Goal: Task Accomplishment & Management: Complete application form

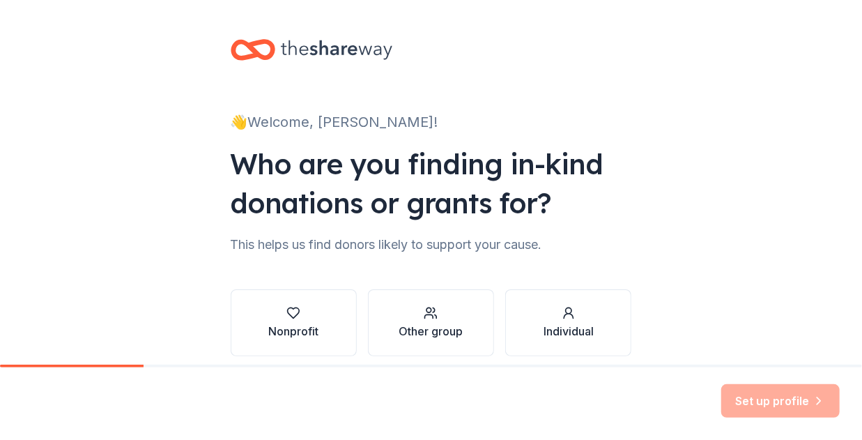
click at [665, 199] on div "👋 Welcome, [PERSON_NAME]! Who are you finding in-kind donations or grants for? …" at bounding box center [431, 211] width 862 height 423
click at [300, 327] on div "Nonprofit" at bounding box center [293, 331] width 50 height 17
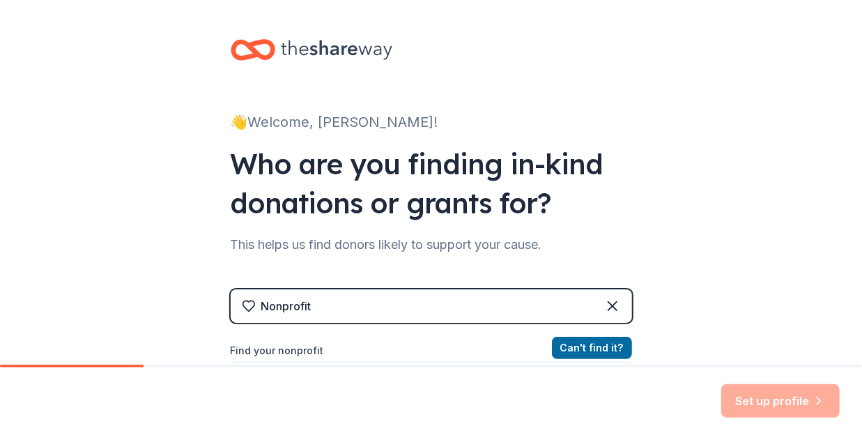
click at [534, 305] on div "Nonprofit" at bounding box center [431, 305] width 401 height 33
click at [325, 306] on div "Nonprofit" at bounding box center [431, 305] width 401 height 33
click at [711, 300] on div "👋 Welcome, [PERSON_NAME]! Who are you finding in-kind donations or grants for? …" at bounding box center [431, 298] width 862 height 596
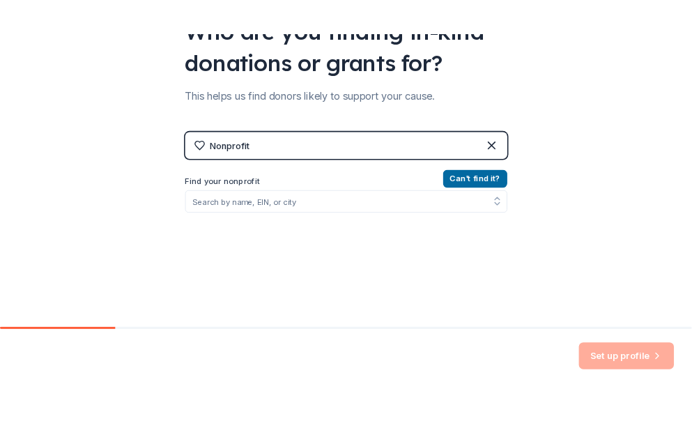
scroll to position [223, 0]
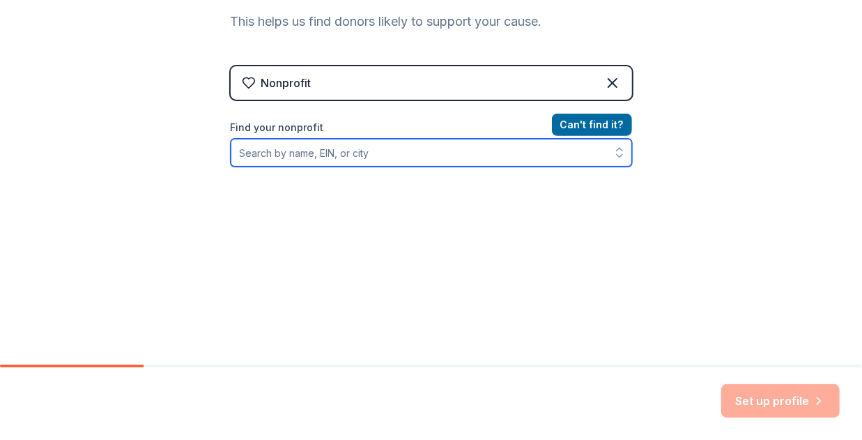
click at [328, 155] on input "Find your nonprofit" at bounding box center [431, 153] width 401 height 28
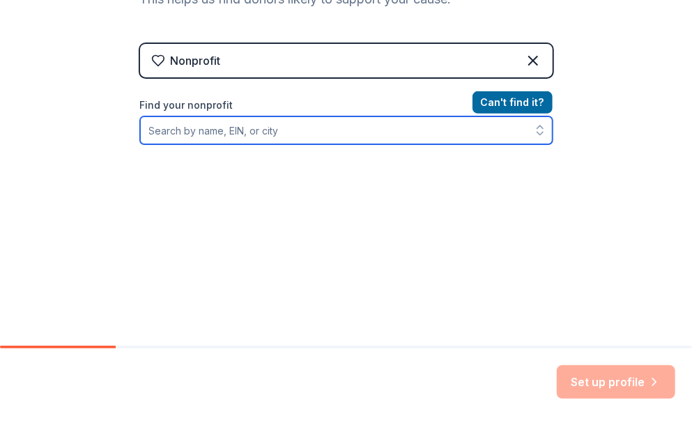
click at [248, 126] on input "Find your nonprofit" at bounding box center [346, 130] width 413 height 28
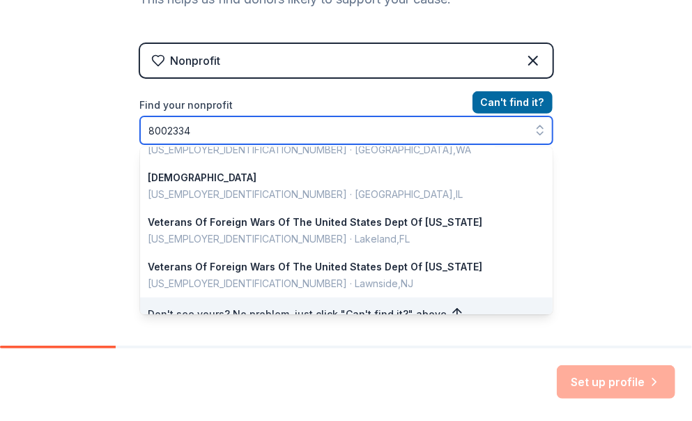
scroll to position [0, 0]
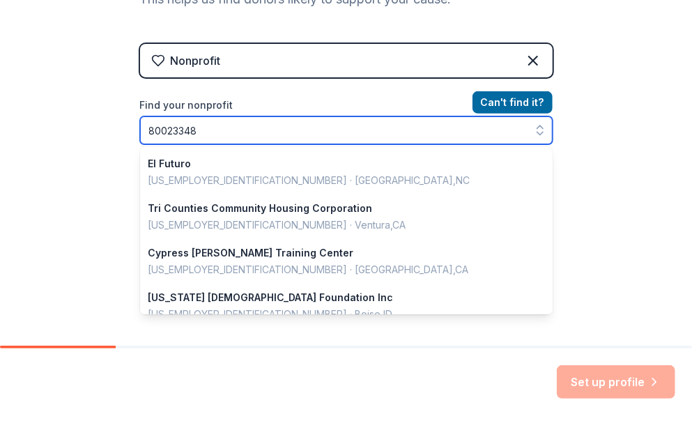
type input "800233484"
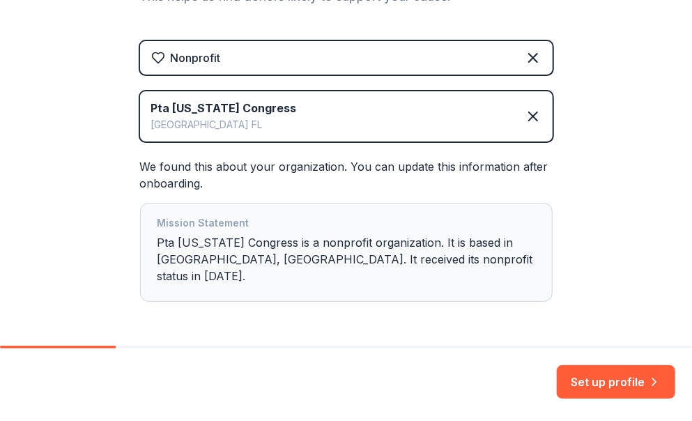
scroll to position [225, 0]
click at [204, 111] on div "Pta [US_STATE] Congress" at bounding box center [224, 108] width 146 height 17
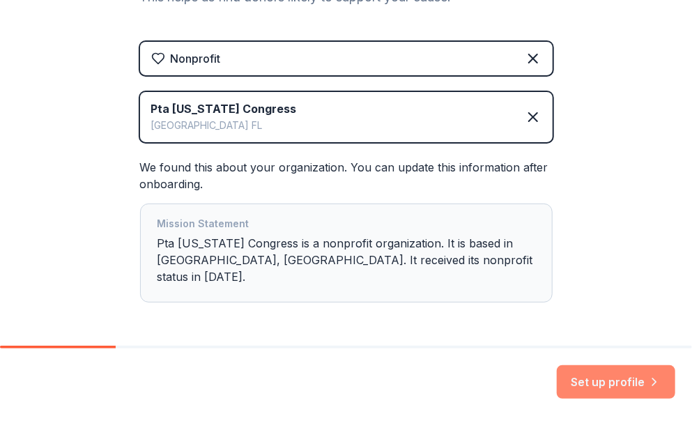
click at [625, 386] on button "Set up profile" at bounding box center [616, 381] width 118 height 33
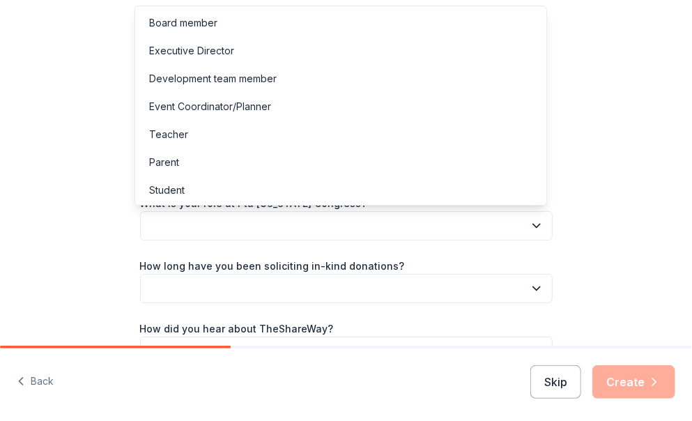
click at [340, 224] on button "button" at bounding box center [346, 225] width 413 height 29
click at [273, 22] on div "Board member" at bounding box center [341, 23] width 406 height 28
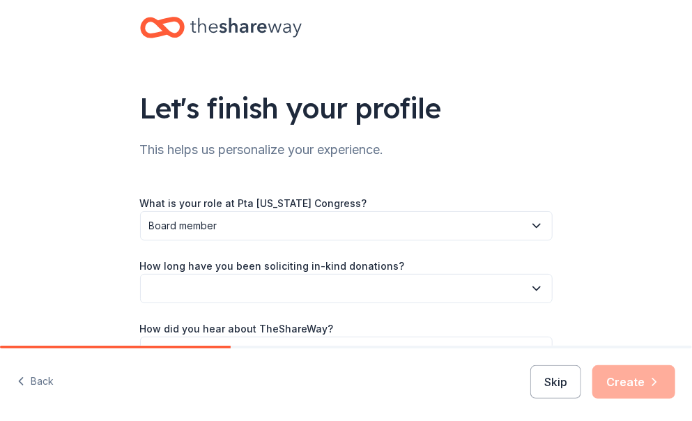
click at [238, 289] on button "button" at bounding box center [346, 288] width 413 height 29
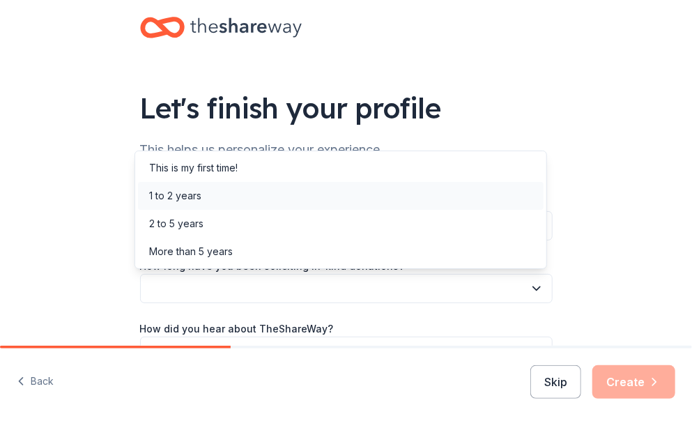
click at [208, 199] on div "1 to 2 years" at bounding box center [341, 196] width 406 height 28
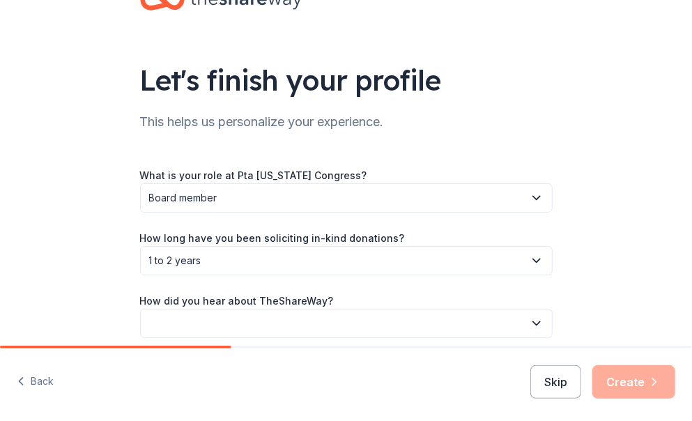
scroll to position [87, 0]
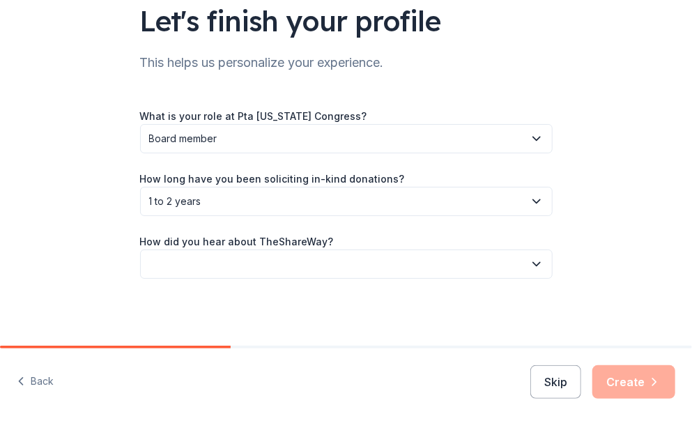
click at [286, 259] on button "button" at bounding box center [346, 264] width 413 height 29
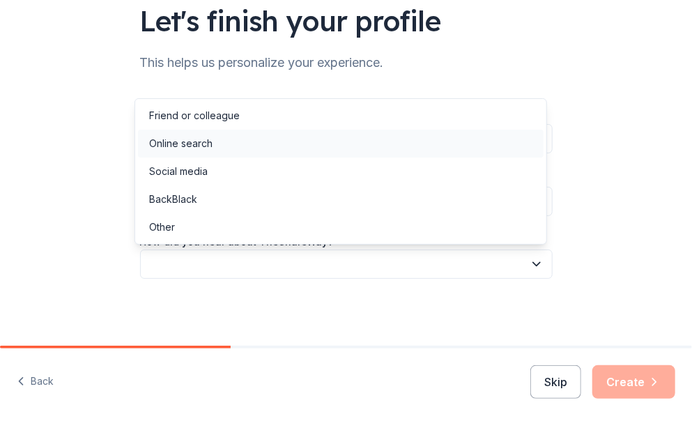
click at [234, 143] on div "Online search" at bounding box center [341, 144] width 406 height 28
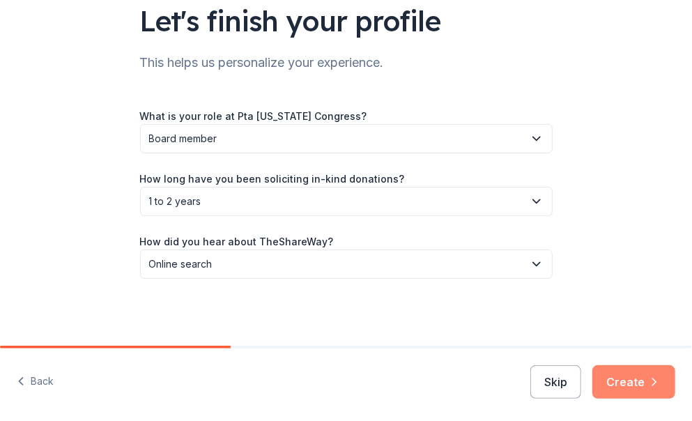
click at [628, 380] on button "Create" at bounding box center [633, 381] width 83 height 33
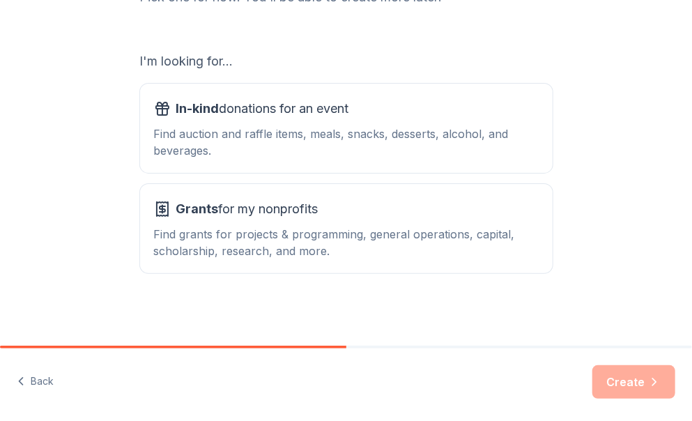
scroll to position [192, 0]
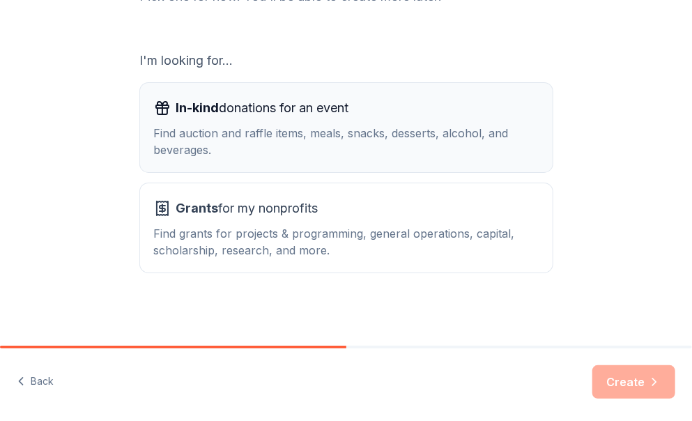
click at [257, 118] on span "In-kind donations for an event" at bounding box center [262, 108] width 173 height 22
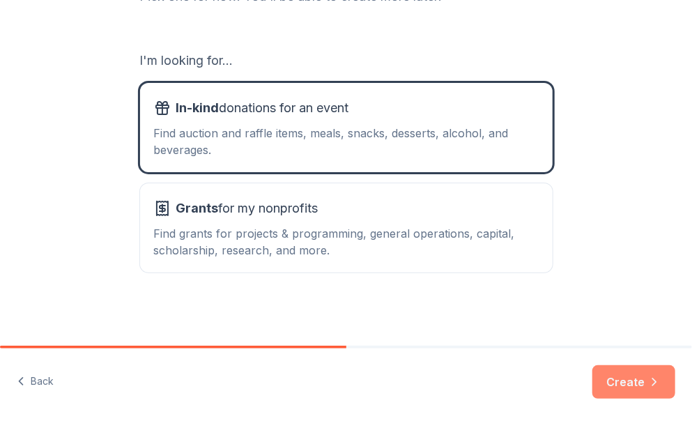
click at [643, 378] on button "Create" at bounding box center [633, 381] width 83 height 33
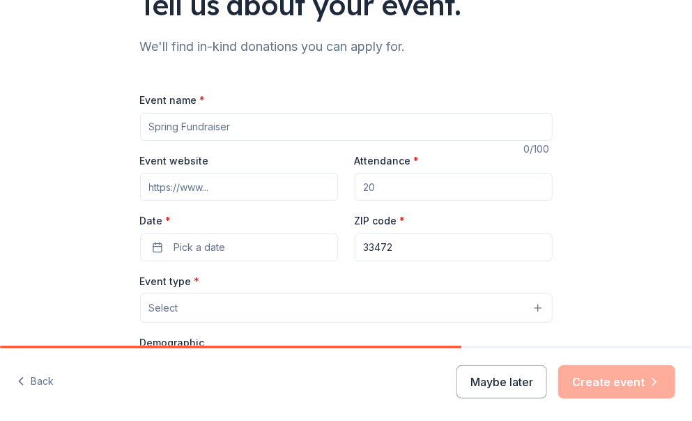
scroll to position [105, 0]
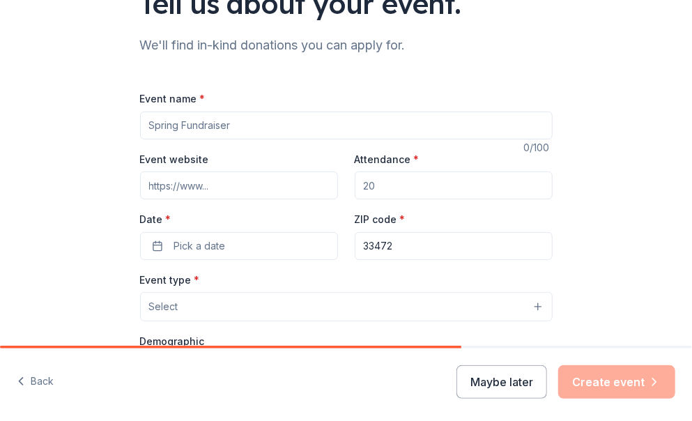
click at [212, 125] on input "Event name *" at bounding box center [346, 126] width 413 height 28
type input "Teacher appreciation"
click at [266, 185] on input "Event website" at bounding box center [239, 185] width 198 height 28
click at [396, 185] on input "Attendance *" at bounding box center [454, 185] width 198 height 28
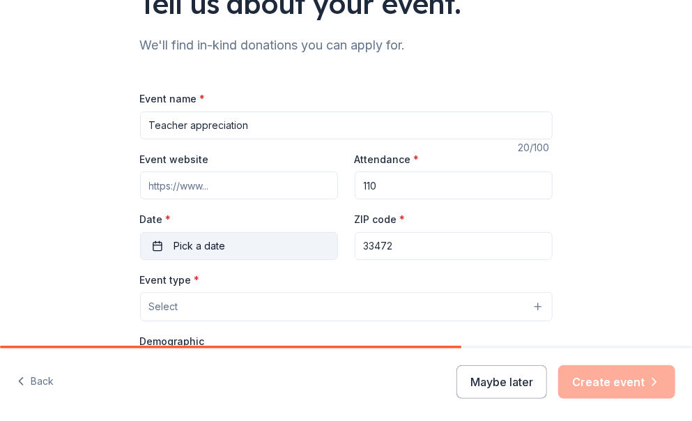
type input "110"
click at [261, 252] on button "Pick a date" at bounding box center [239, 246] width 198 height 28
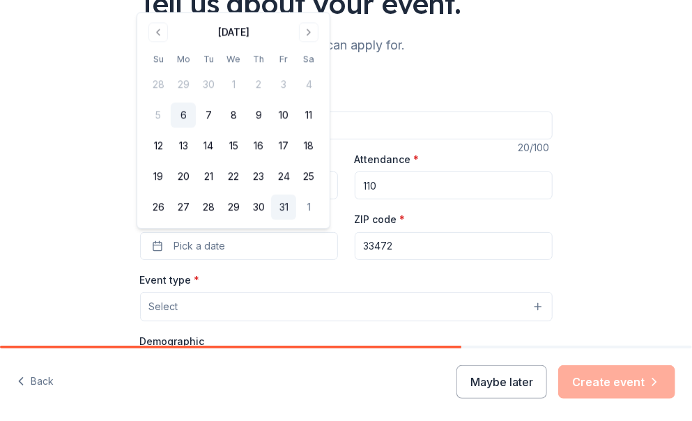
click at [284, 203] on button "31" at bounding box center [283, 207] width 25 height 25
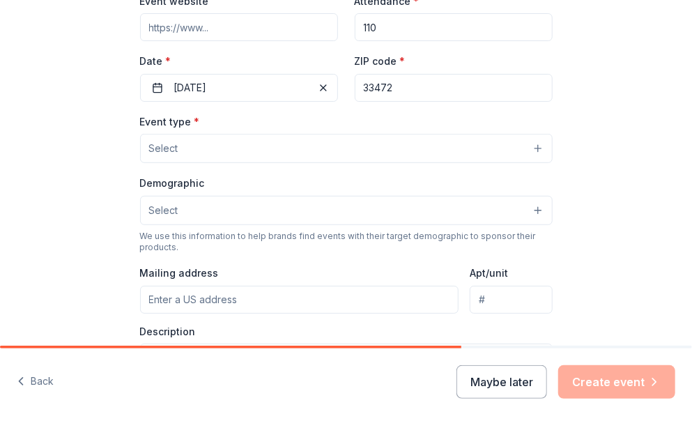
scroll to position [291, 0]
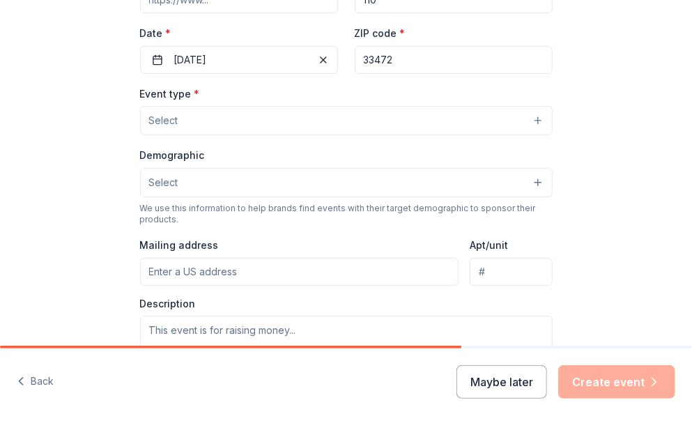
click at [184, 125] on button "Select" at bounding box center [346, 120] width 413 height 29
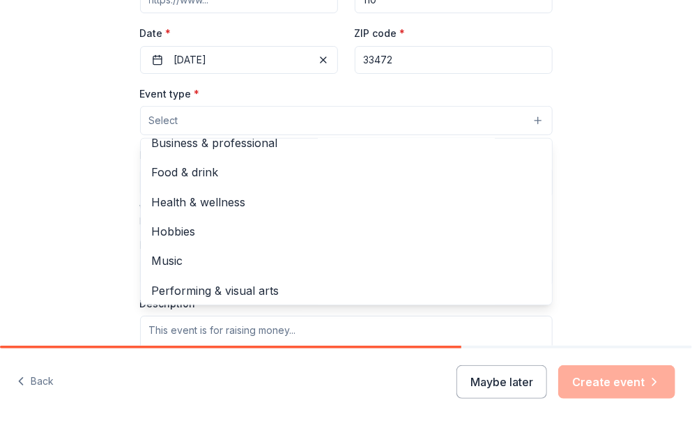
scroll to position [46, 0]
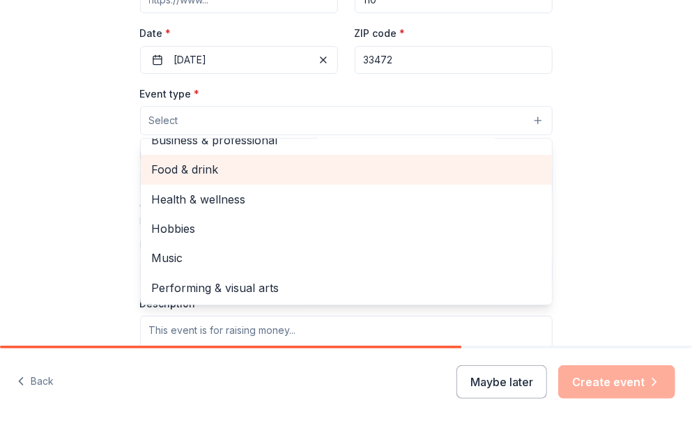
click at [185, 167] on span "Food & drink" at bounding box center [346, 169] width 389 height 18
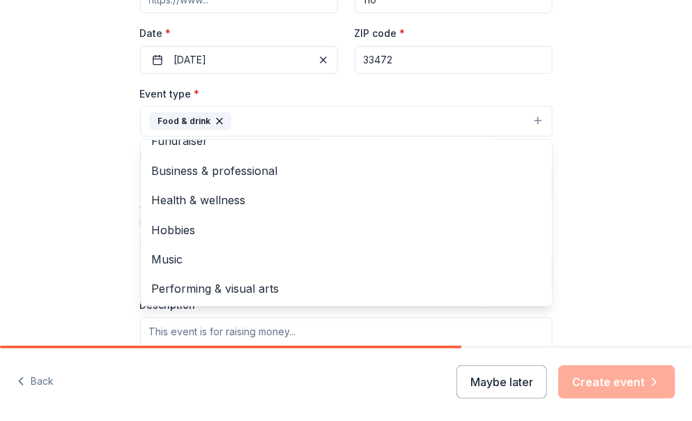
click at [634, 151] on div "Tell us about your event. We'll find in-kind donations you can apply for. Event…" at bounding box center [346, 162] width 692 height 907
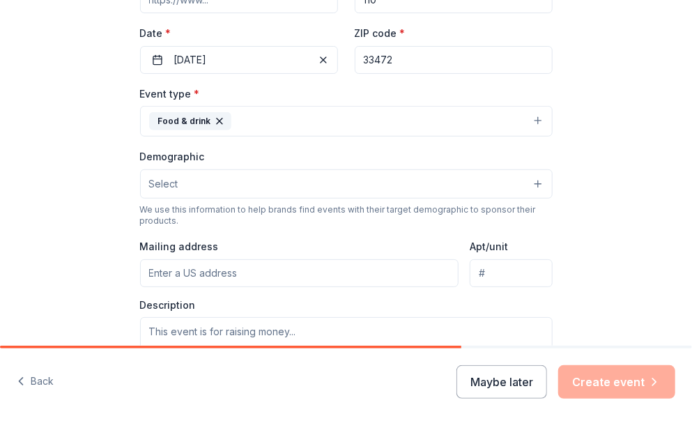
click at [250, 181] on button "Select" at bounding box center [346, 183] width 413 height 29
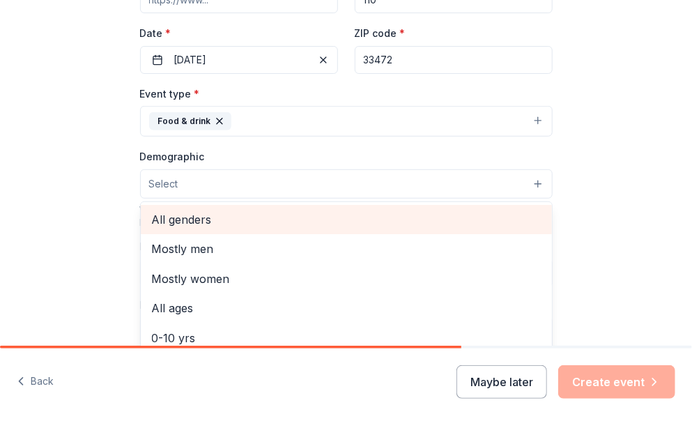
click at [206, 220] on span "All genders" at bounding box center [346, 220] width 389 height 18
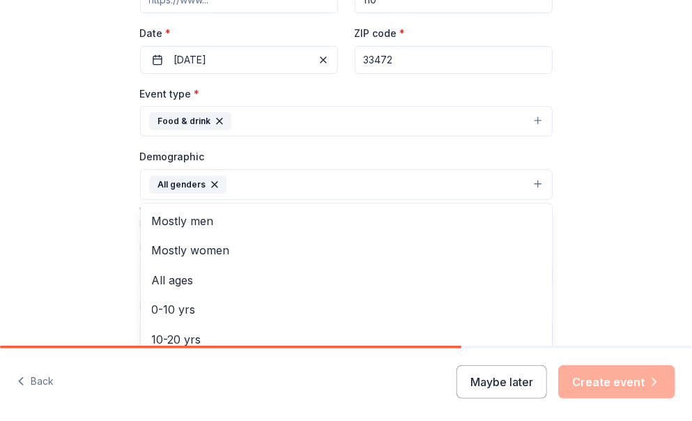
click at [633, 207] on div "Tell us about your event. We'll find in-kind donations you can apply for. Event…" at bounding box center [346, 163] width 692 height 908
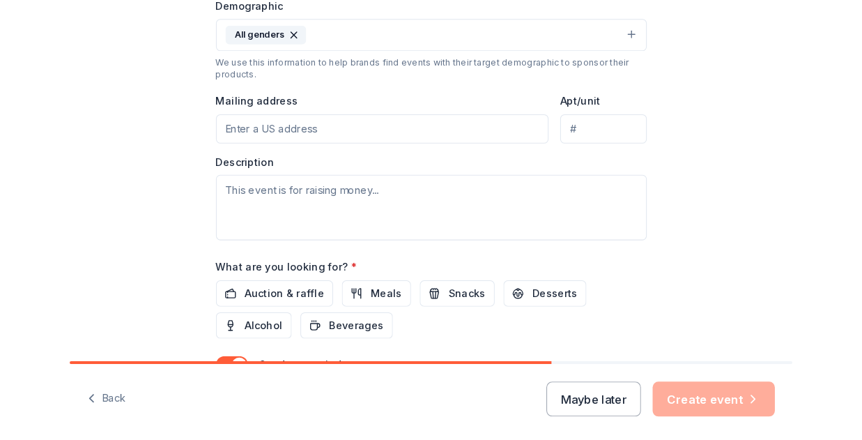
scroll to position [443, 0]
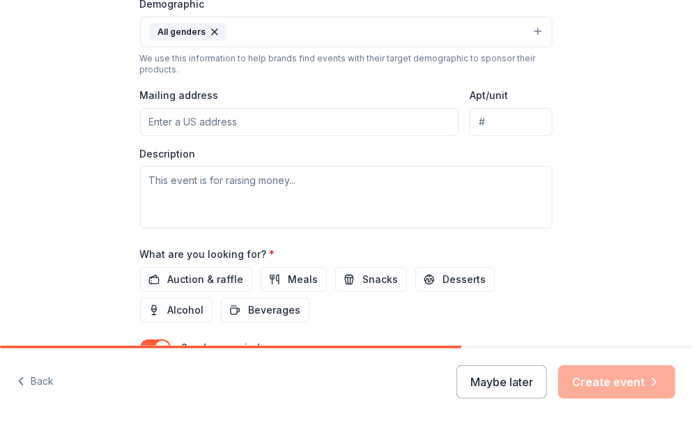
click at [287, 121] on input "Mailing address" at bounding box center [299, 122] width 319 height 28
click at [215, 277] on span "Auction & raffle" at bounding box center [206, 279] width 76 height 17
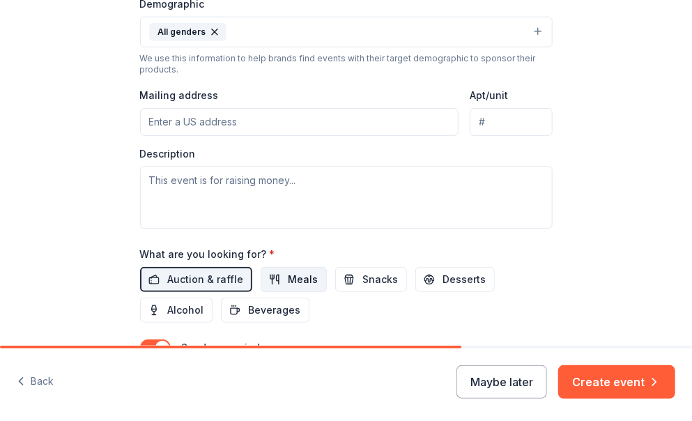
click at [289, 282] on span "Meals" at bounding box center [304, 279] width 30 height 17
click at [365, 278] on span "Snacks" at bounding box center [381, 279] width 36 height 17
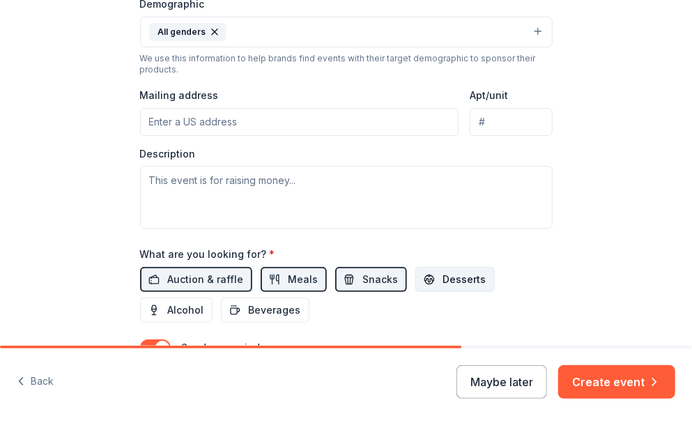
click at [452, 278] on span "Desserts" at bounding box center [464, 279] width 43 height 17
click at [273, 308] on span "Beverages" at bounding box center [275, 310] width 52 height 17
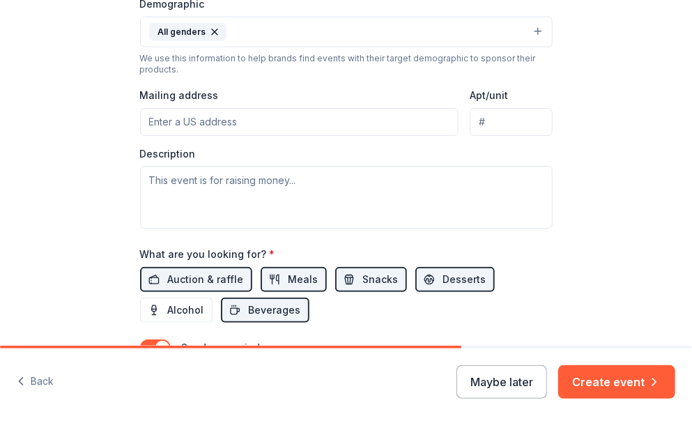
click at [223, 118] on input "Mailing address" at bounding box center [299, 122] width 319 height 28
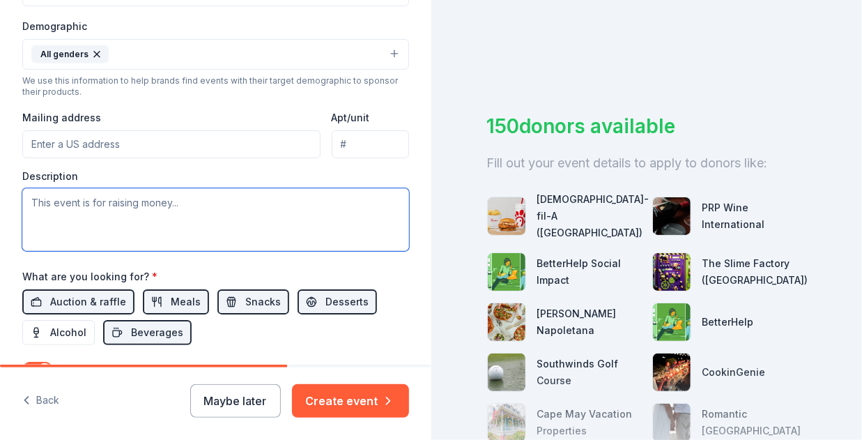
paste textarea "I am a PTA volunteer with our local middle school - [GEOGRAPHIC_DATA], [US_STAT…"
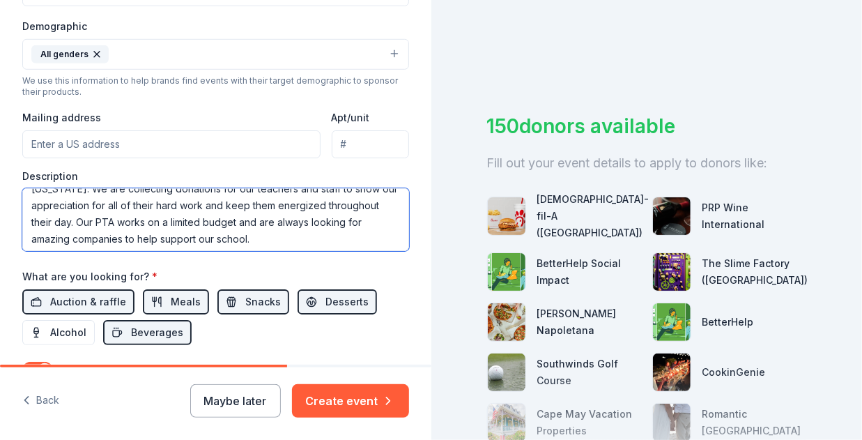
scroll to position [34, 0]
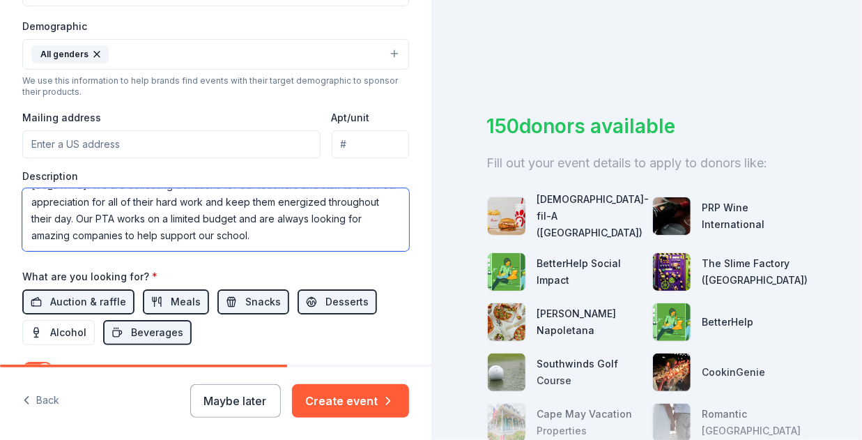
click at [138, 213] on textarea "I am a PTA volunteer with our local middle school - [GEOGRAPHIC_DATA], [US_STAT…" at bounding box center [215, 219] width 387 height 63
drag, startPoint x: 343, startPoint y: 217, endPoint x: 224, endPoint y: 229, distance: 119.2
click at [224, 229] on textarea "I am a PTA volunteer with our local middle school - [GEOGRAPHIC_DATA], [US_STAT…" at bounding box center [215, 219] width 387 height 63
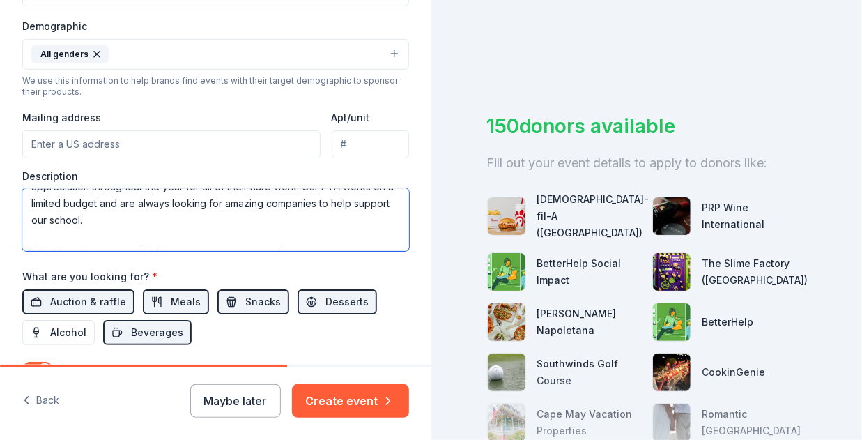
scroll to position [117, 0]
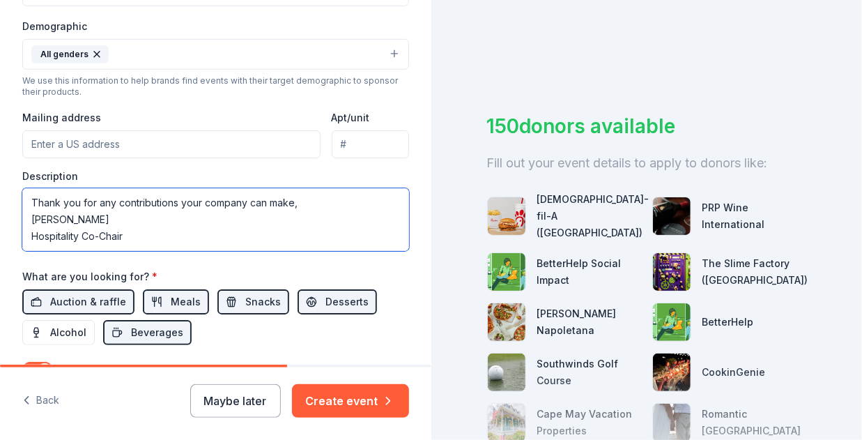
drag, startPoint x: 135, startPoint y: 228, endPoint x: 9, endPoint y: 203, distance: 128.6
click at [9, 203] on div "Tell us about your event. We'll find in-kind donations you can apply for. Event…" at bounding box center [215, 22] width 431 height 931
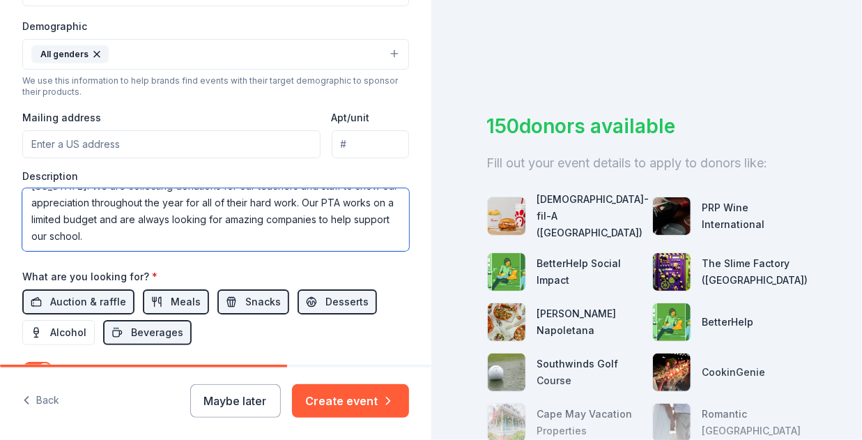
scroll to position [84, 0]
click at [211, 224] on textarea "I am a PTA volunteer with our local middle school - [GEOGRAPHIC_DATA], [US_STAT…" at bounding box center [215, 219] width 387 height 63
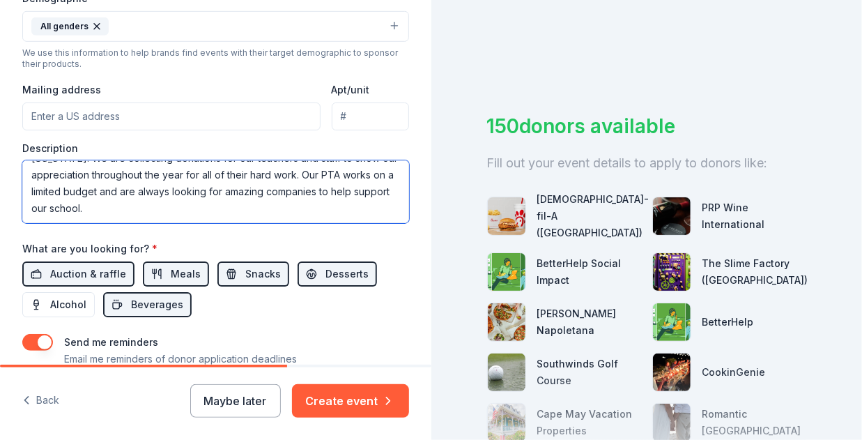
scroll to position [562, 0]
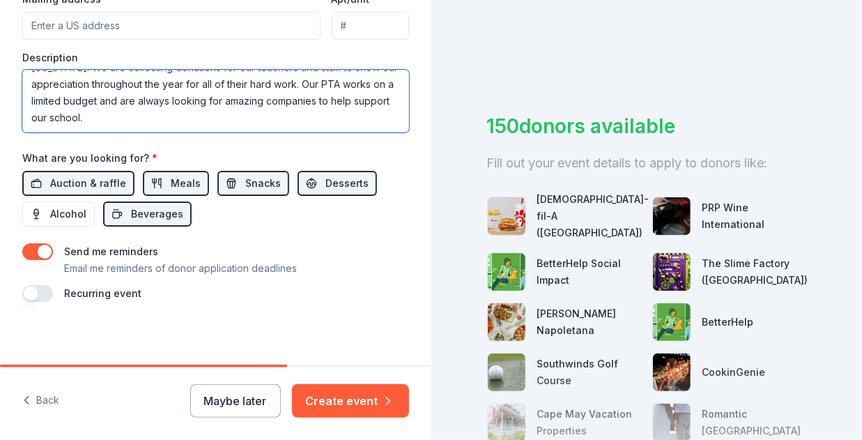
type textarea "I am a PTA volunteer with our local middle school - [GEOGRAPHIC_DATA], [US_STAT…"
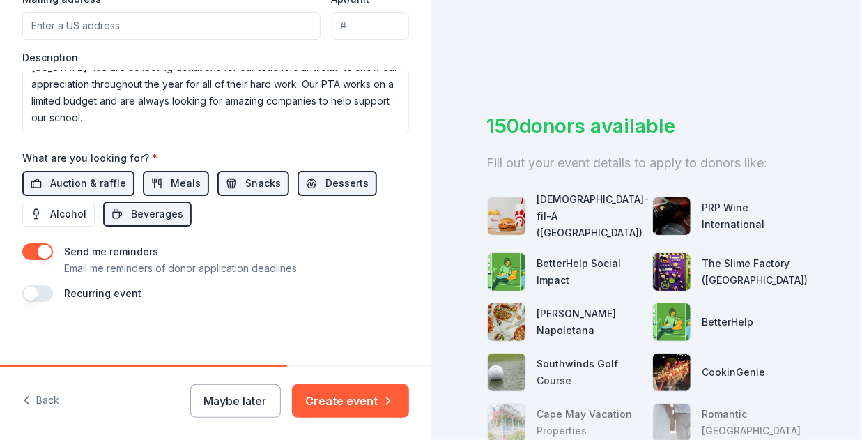
click at [36, 291] on button "button" at bounding box center [37, 293] width 31 height 17
click at [136, 329] on button "[DATE]" at bounding box center [100, 335] width 72 height 28
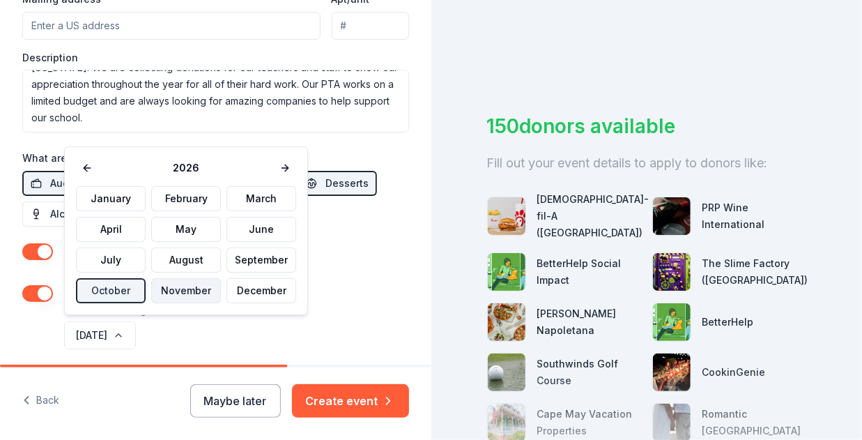
click at [176, 287] on button "November" at bounding box center [186, 290] width 70 height 25
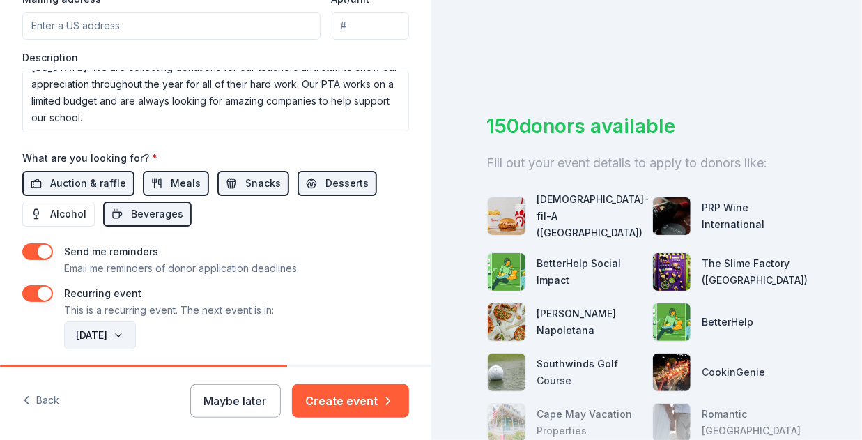
click at [136, 335] on button "[DATE]" at bounding box center [100, 335] width 72 height 28
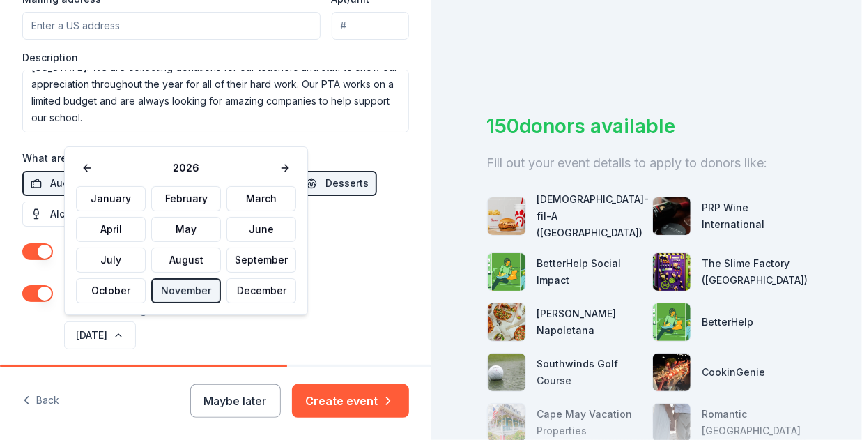
click at [215, 327] on div "[DATE]" at bounding box center [235, 335] width 348 height 33
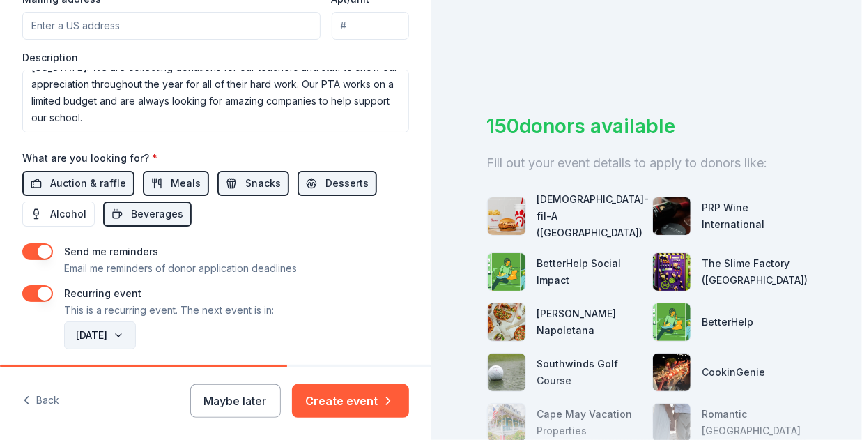
click at [136, 330] on button "[DATE]" at bounding box center [100, 335] width 72 height 28
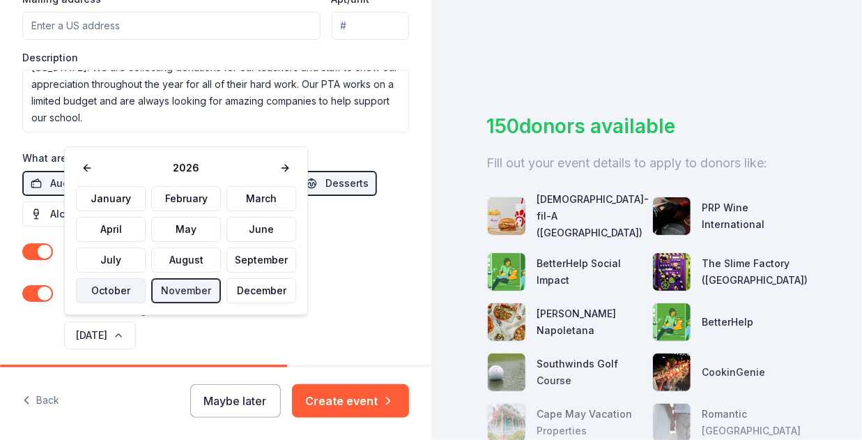
click at [130, 288] on button "October" at bounding box center [111, 290] width 70 height 25
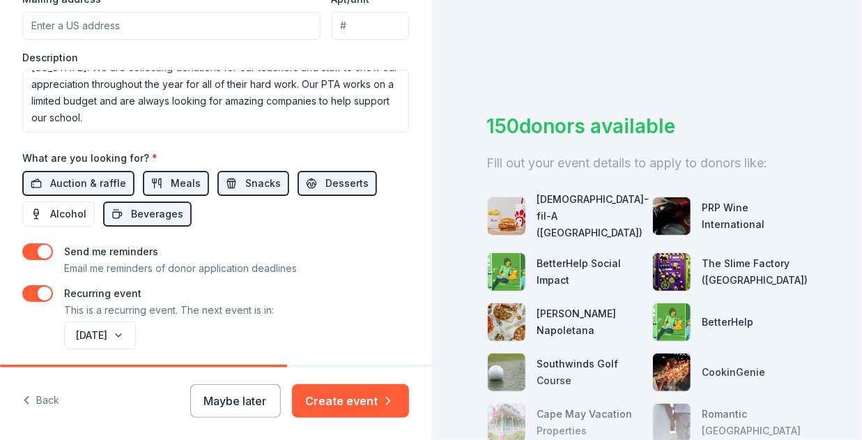
click at [277, 296] on div "Recurring event This is a recurring event. The next event is in:" at bounding box center [215, 301] width 387 height 33
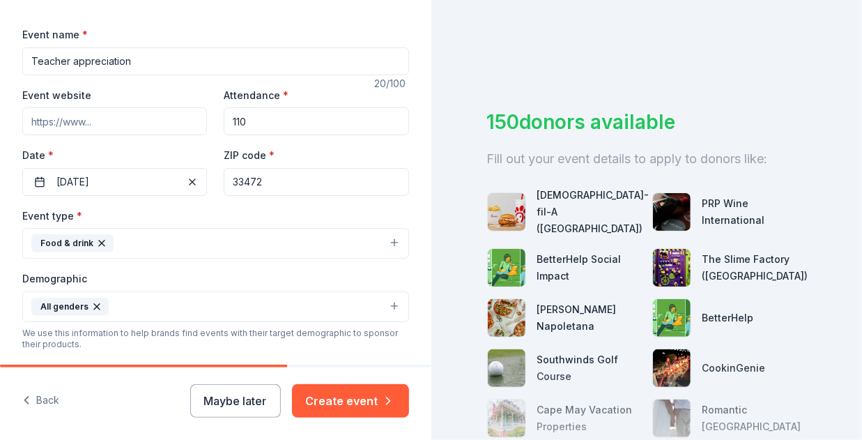
scroll to position [178, 0]
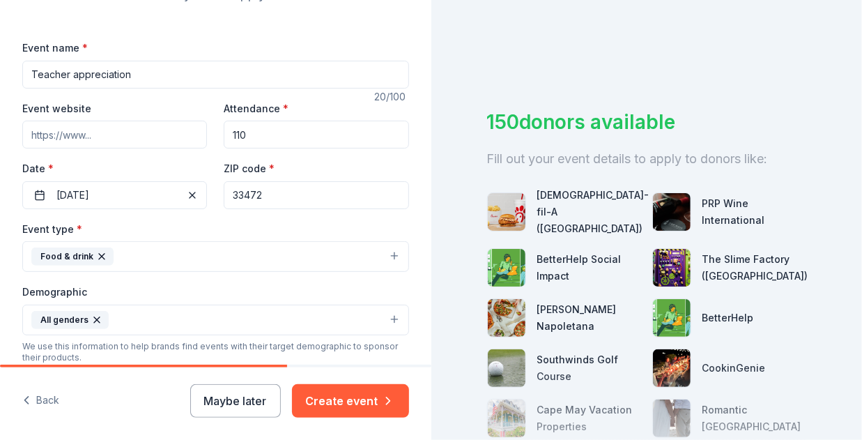
click at [84, 137] on input "Event website" at bounding box center [114, 135] width 185 height 28
click at [72, 72] on input "Teacher appreciation" at bounding box center [215, 75] width 387 height 28
type input "Teacher and staff appreciation"
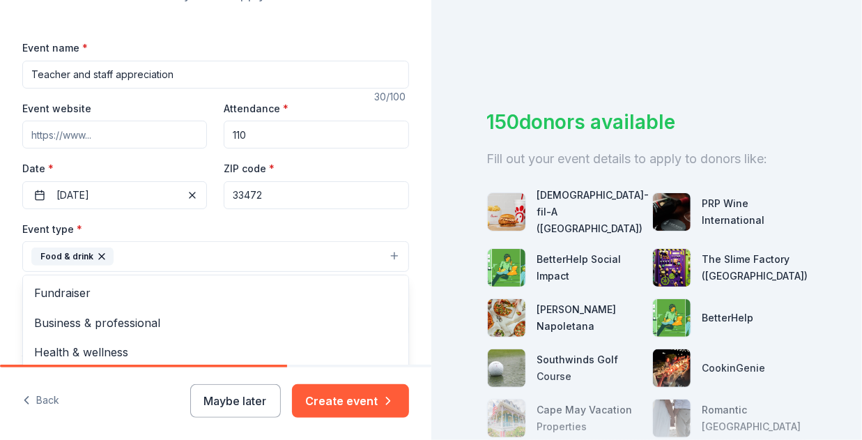
click at [381, 257] on button "Food & drink" at bounding box center [215, 256] width 387 height 31
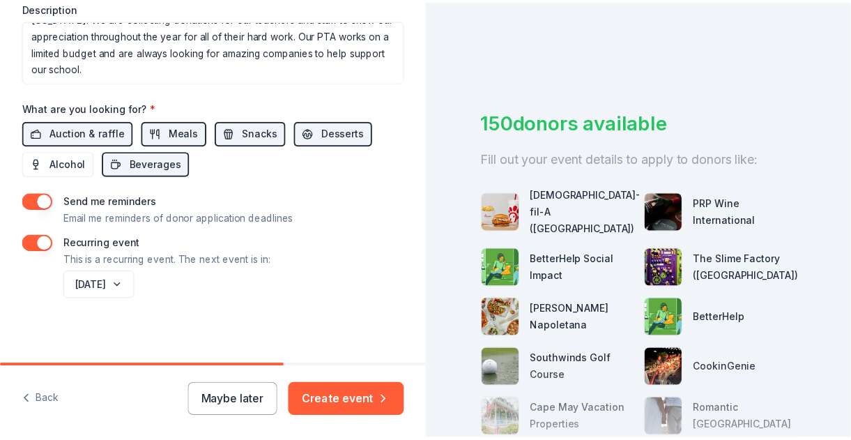
scroll to position [321, 0]
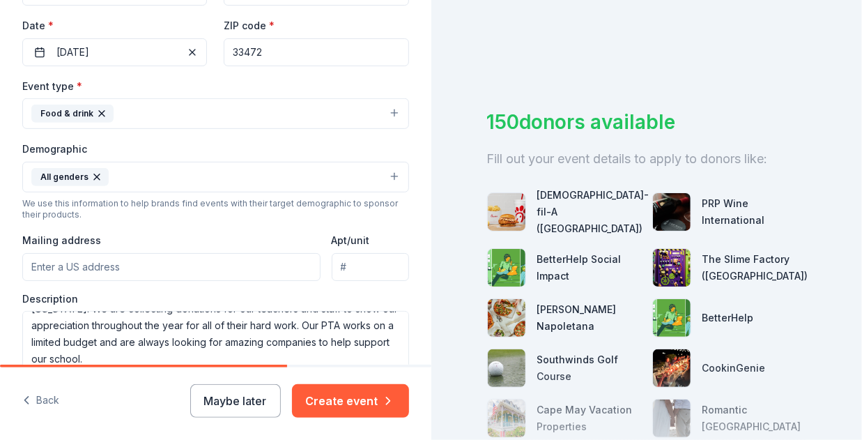
click at [159, 264] on input "Mailing address" at bounding box center [171, 267] width 298 height 28
type input "[STREET_ADDRESS]"
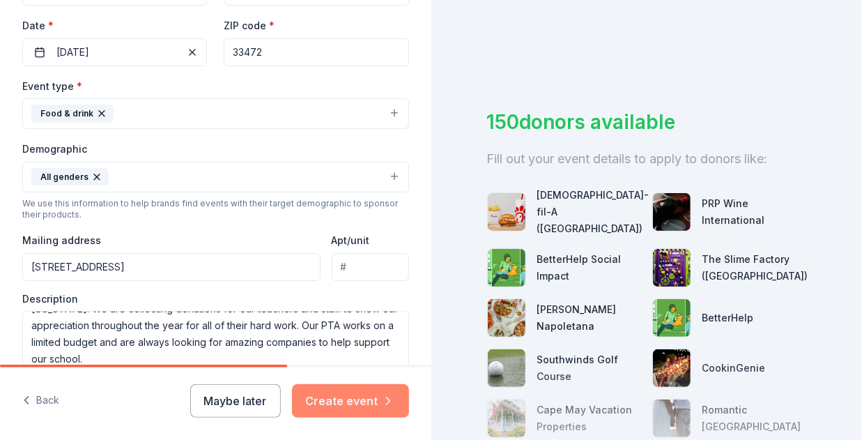
click at [321, 403] on button "Create event" at bounding box center [350, 400] width 117 height 33
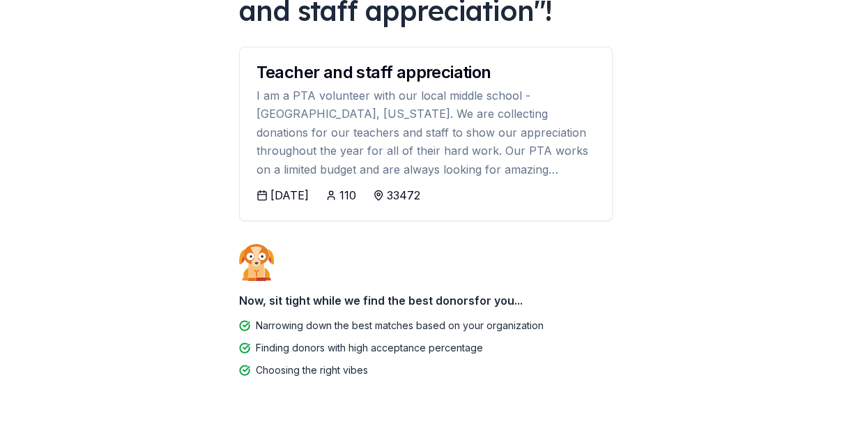
scroll to position [137, 0]
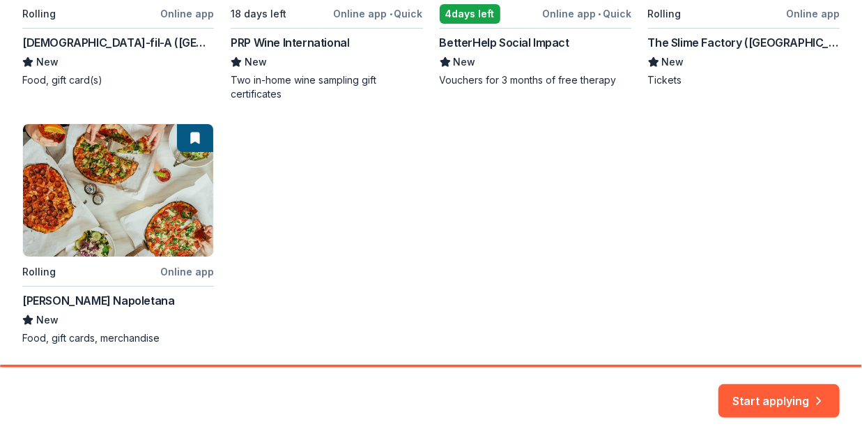
scroll to position [465, 0]
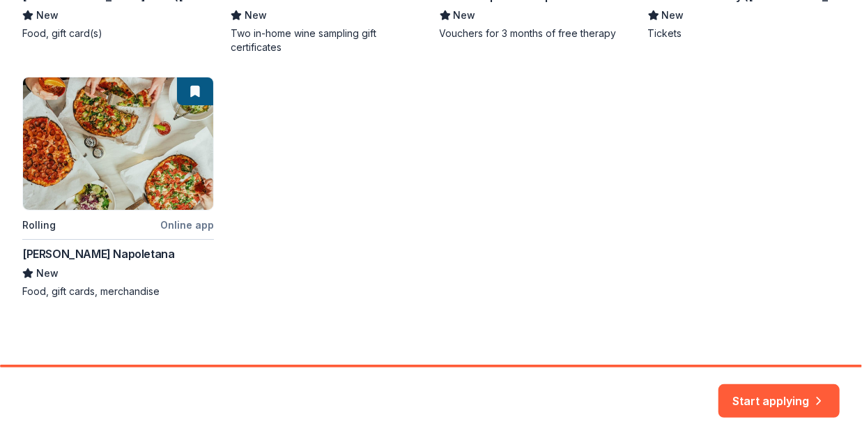
click at [173, 223] on div "1 apply last week Local Rolling Online app [DEMOGRAPHIC_DATA]-fil-A ([GEOGRAPHI…" at bounding box center [431, 59] width 818 height 480
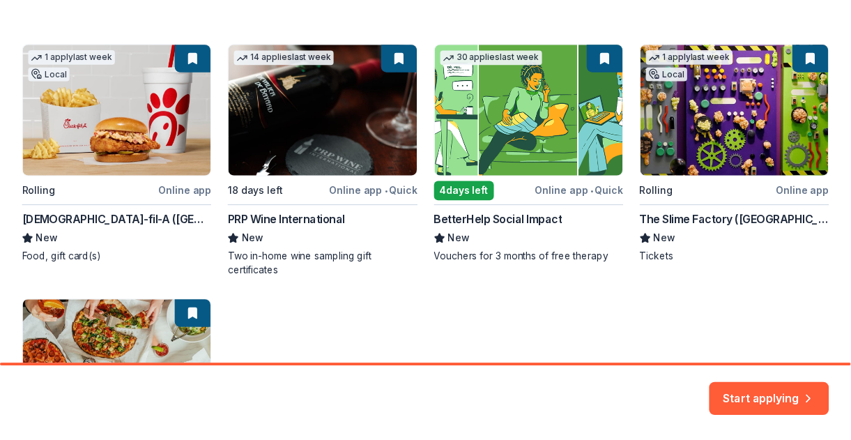
scroll to position [241, 0]
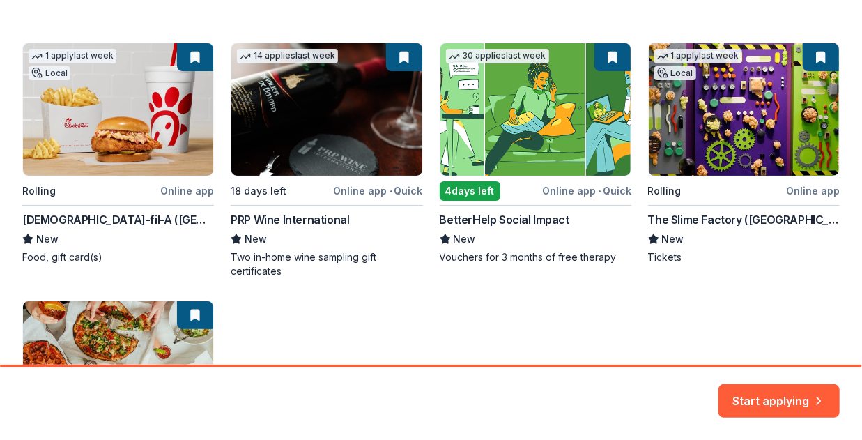
click at [591, 185] on div "1 apply last week Local Rolling Online app [DEMOGRAPHIC_DATA]-fil-A ([GEOGRAPHI…" at bounding box center [431, 283] width 818 height 480
click at [795, 399] on button "Start applying" at bounding box center [779, 397] width 121 height 33
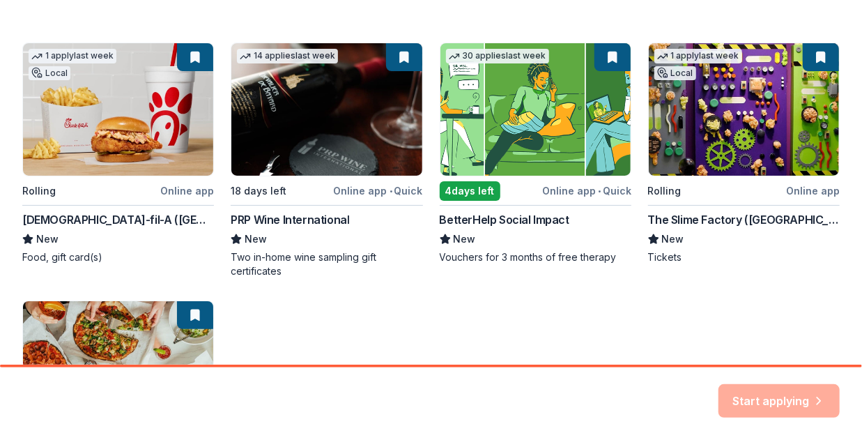
click at [751, 395] on div "Start applying" at bounding box center [779, 400] width 121 height 33
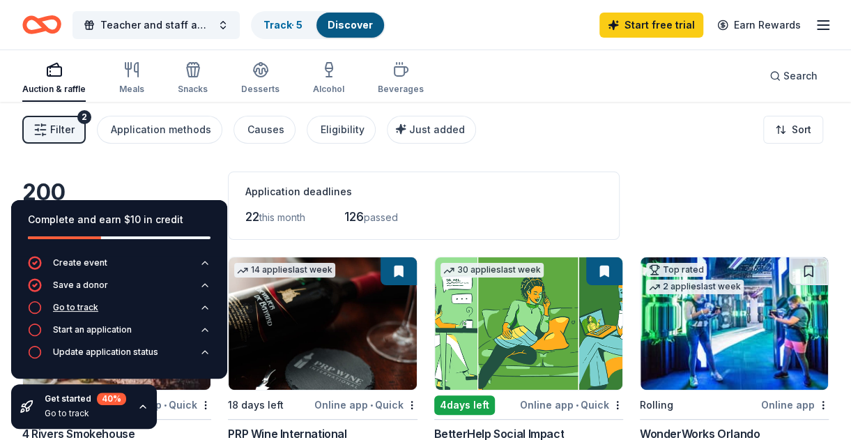
click at [71, 304] on div "Go to track" at bounding box center [75, 307] width 45 height 11
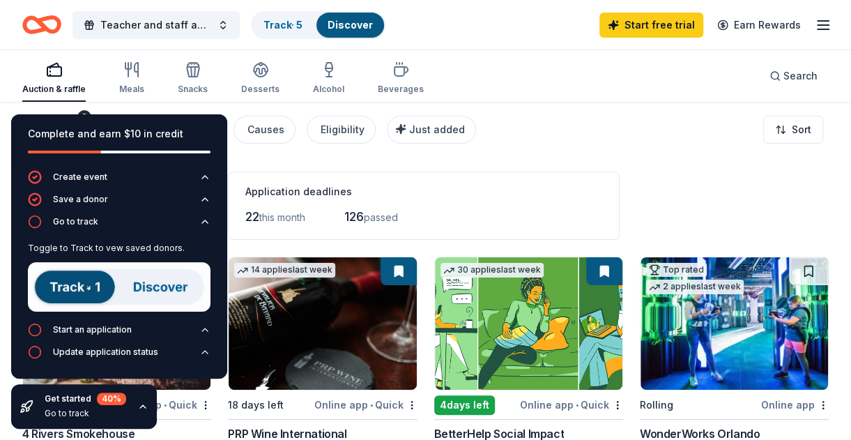
click at [79, 327] on div "Start an application" at bounding box center [92, 329] width 79 height 11
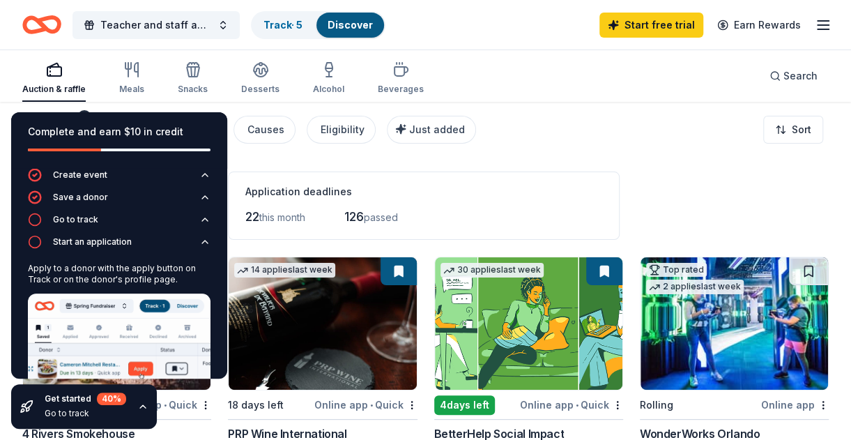
click at [556, 128] on div "Filter 2 Application methods Causes Eligibility Just added Sort" at bounding box center [425, 130] width 851 height 56
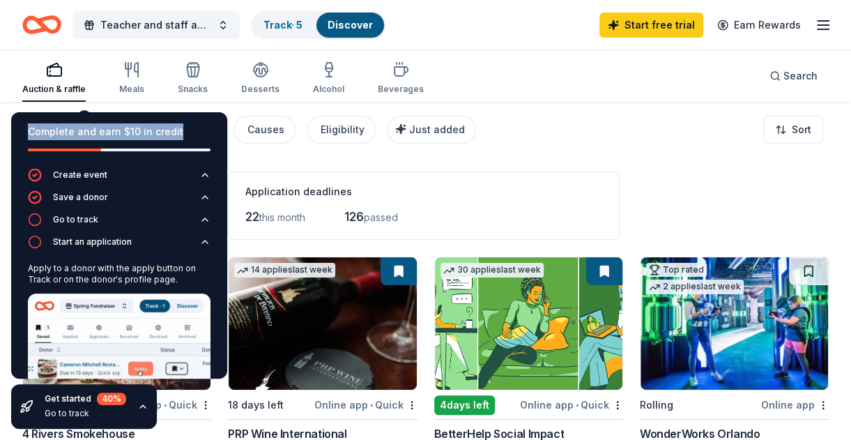
drag, startPoint x: 187, startPoint y: 122, endPoint x: 494, endPoint y: 33, distance: 319.2
click at [513, 221] on div "22 this month 126 passed" at bounding box center [423, 217] width 357 height 22
click at [81, 112] on div "Complete and earn $10 in credit Create event Save a donor Go to track Start an …" at bounding box center [119, 270] width 238 height 339
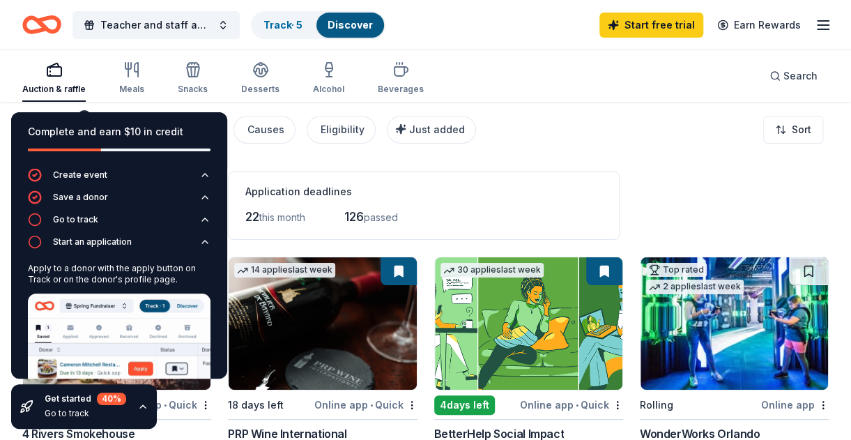
click at [68, 89] on div "Auction & raffle" at bounding box center [53, 89] width 63 height 11
click at [141, 406] on icon "button" at bounding box center [143, 406] width 6 height 3
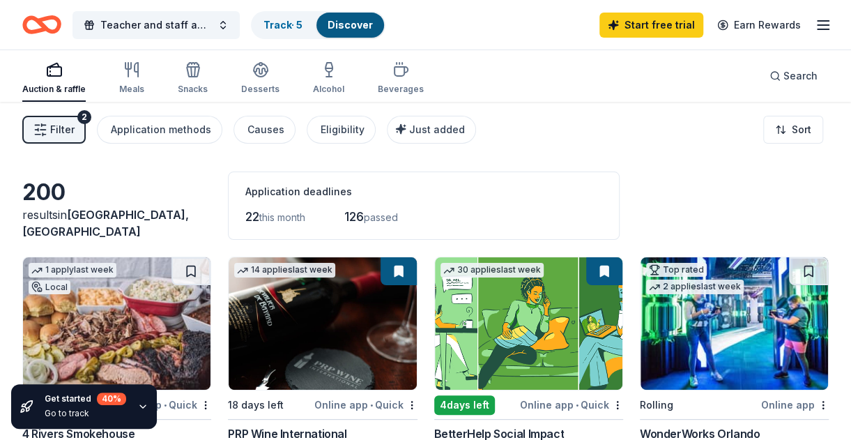
click at [141, 405] on icon "button" at bounding box center [142, 406] width 11 height 11
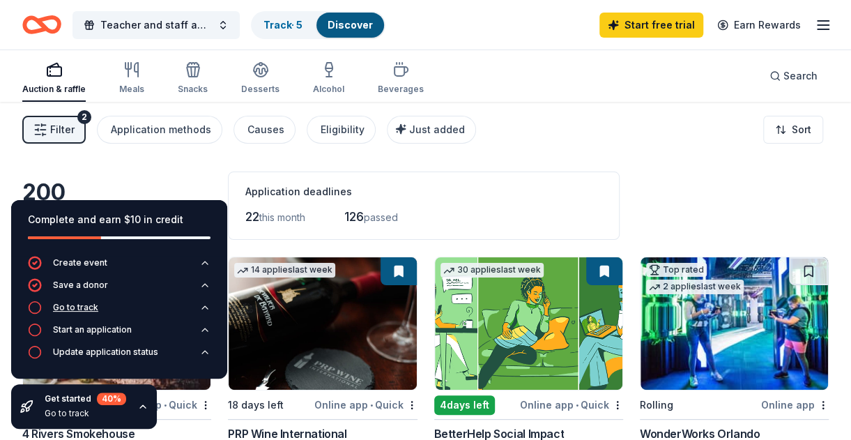
click at [82, 306] on div "Go to track" at bounding box center [75, 307] width 45 height 11
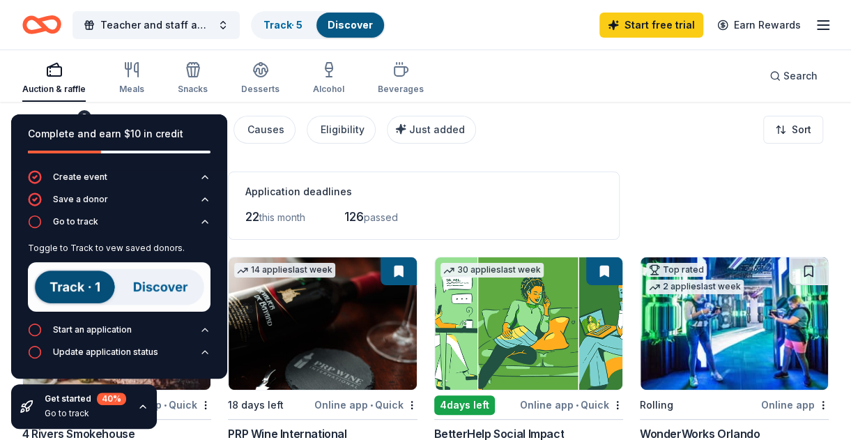
click at [82, 287] on img at bounding box center [119, 286] width 183 height 49
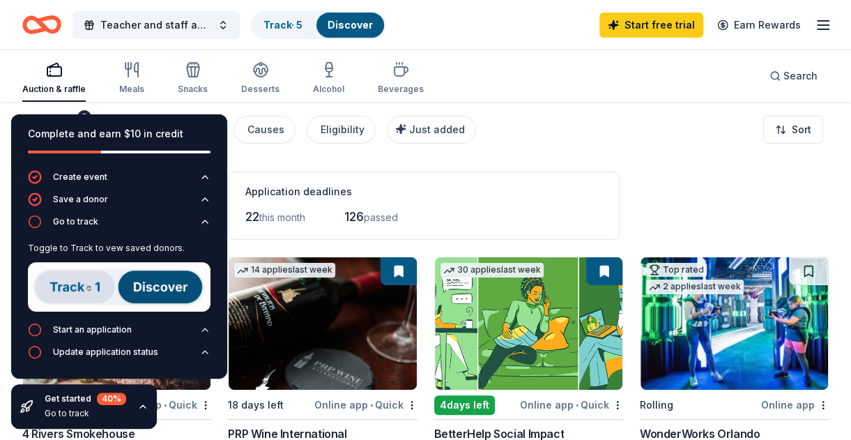
click at [174, 287] on img at bounding box center [119, 286] width 183 height 49
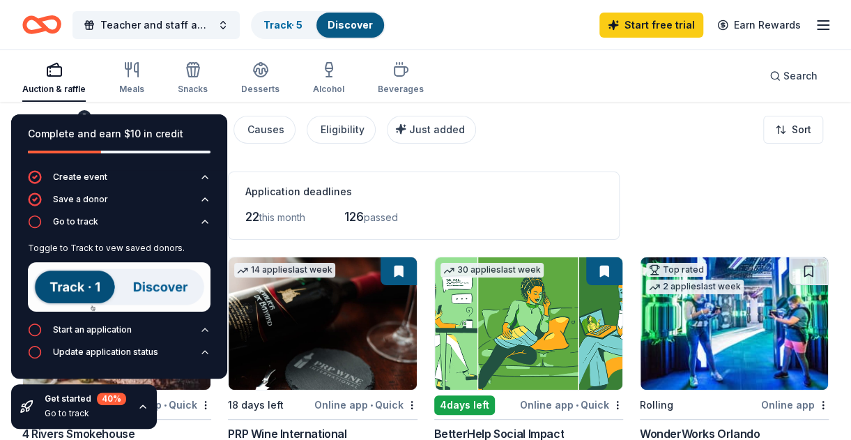
click at [140, 407] on icon "button" at bounding box center [142, 406] width 11 height 11
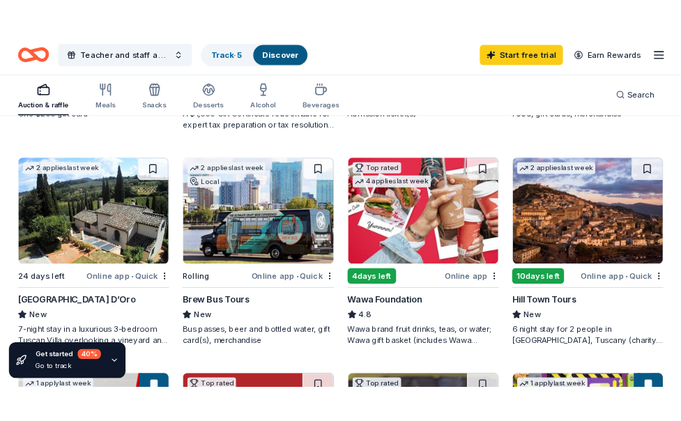
scroll to position [650, 0]
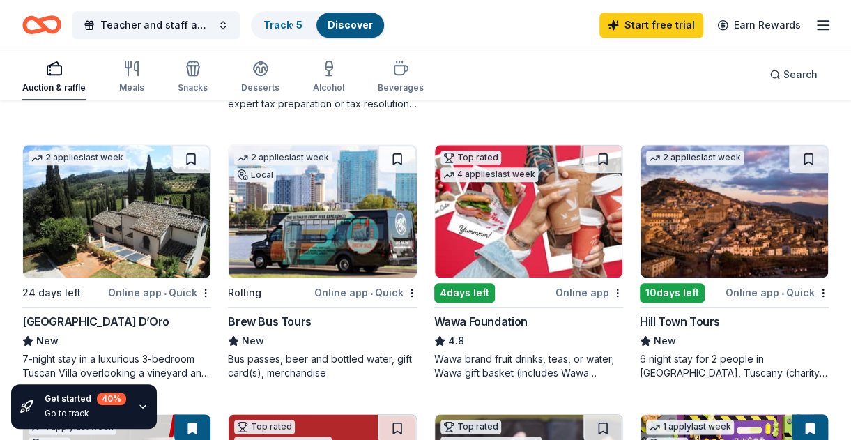
click at [583, 292] on div "Online app" at bounding box center [590, 292] width 68 height 17
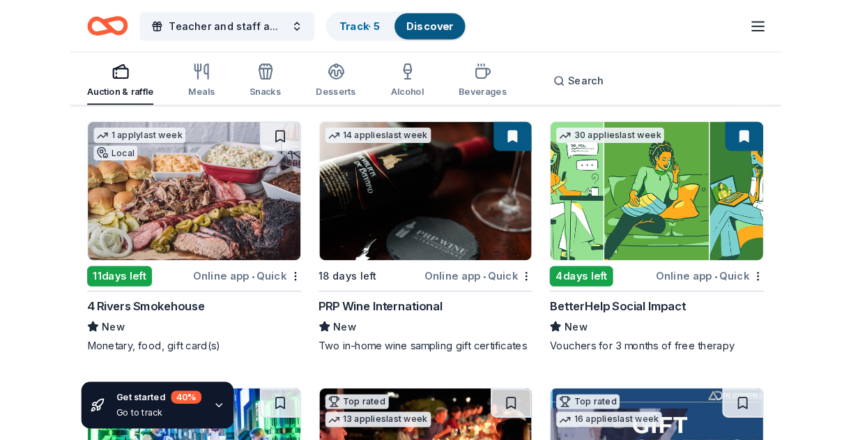
scroll to position [138, 0]
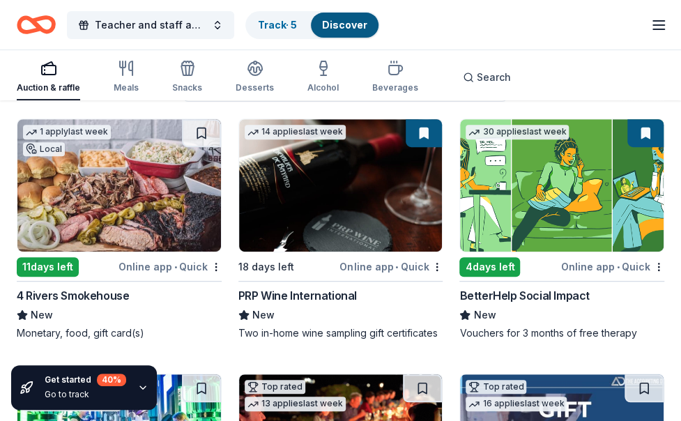
click at [594, 263] on div "Online app • Quick" at bounding box center [612, 266] width 103 height 17
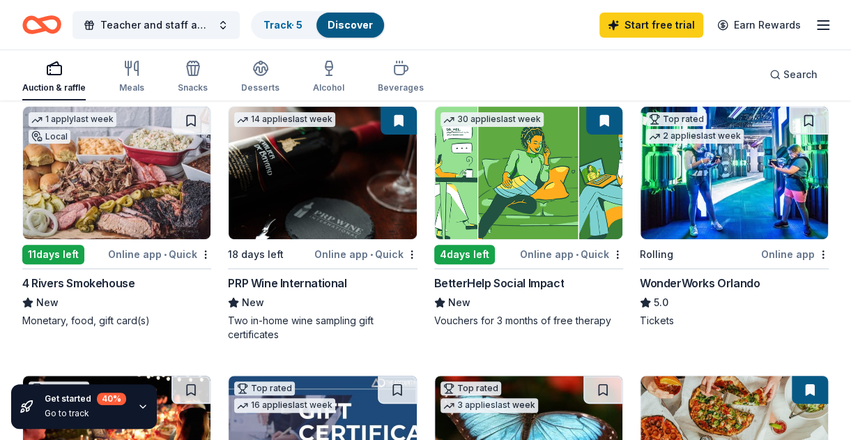
scroll to position [82, 0]
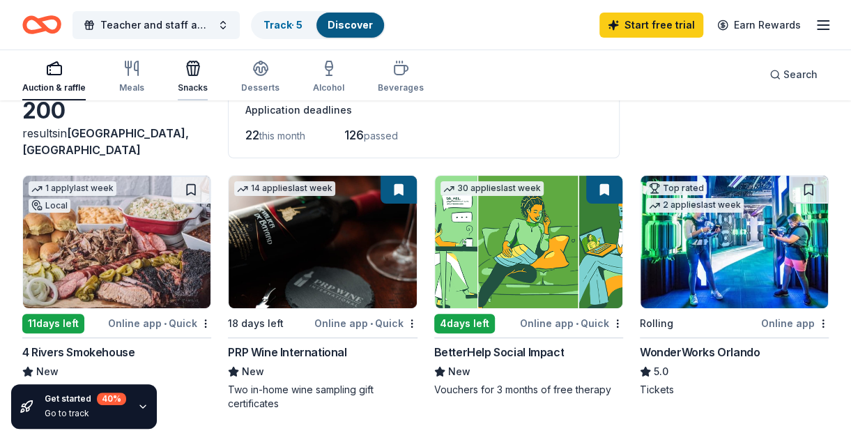
click at [187, 72] on icon "button" at bounding box center [193, 68] width 17 height 17
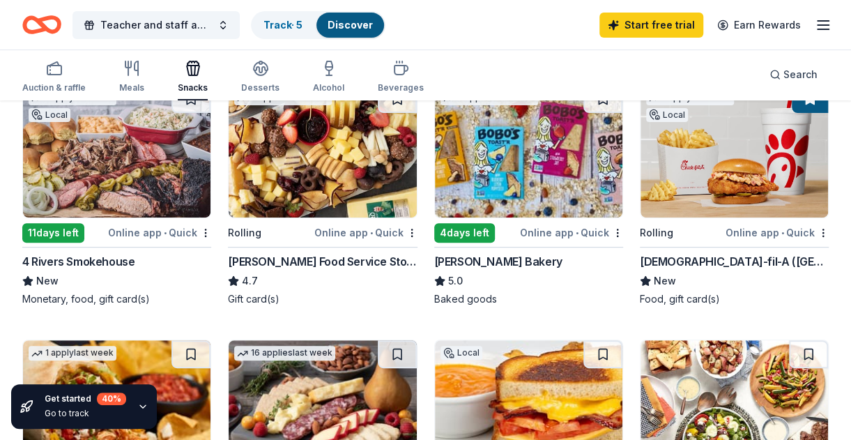
scroll to position [186, 0]
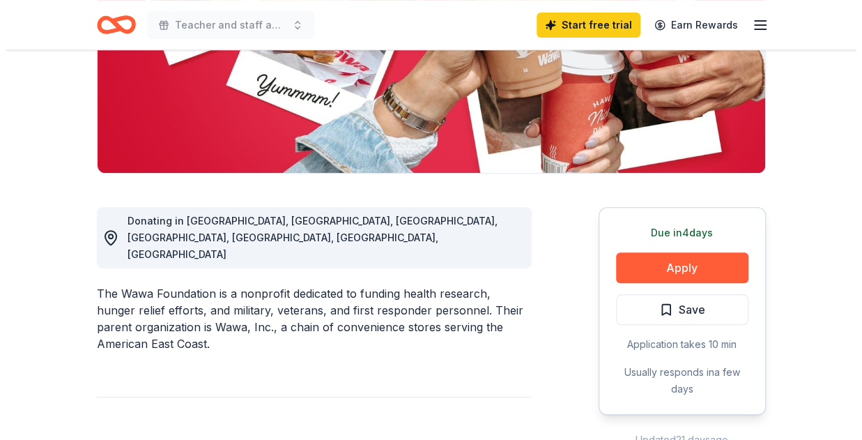
scroll to position [278, 0]
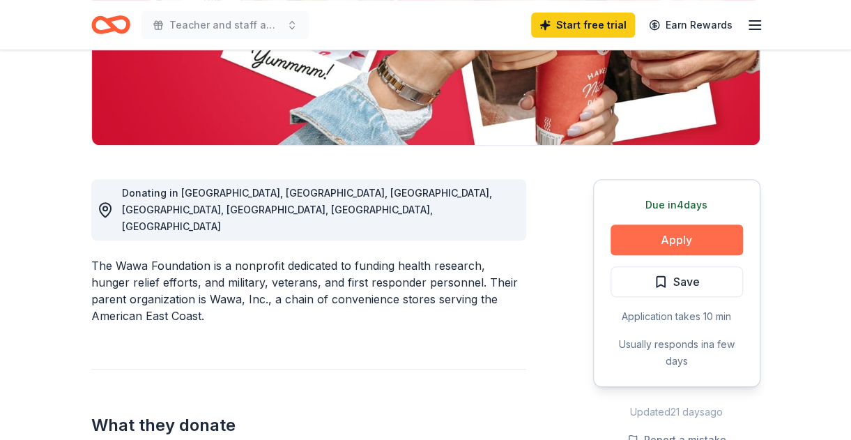
click at [681, 238] on button "Apply" at bounding box center [677, 239] width 132 height 31
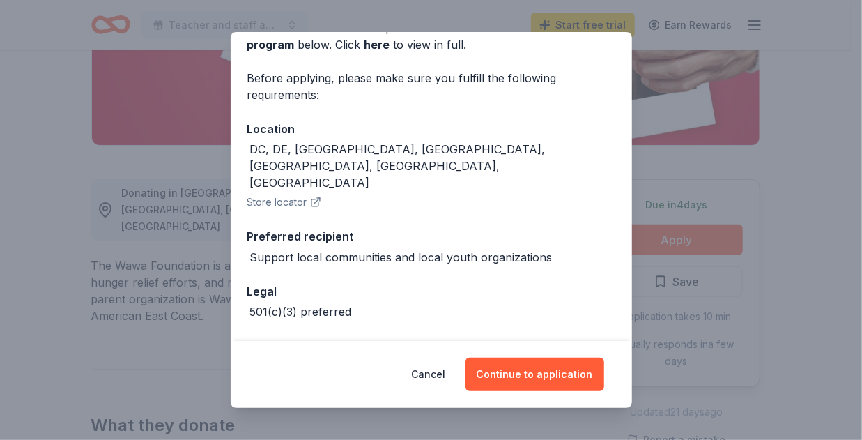
scroll to position [99, 0]
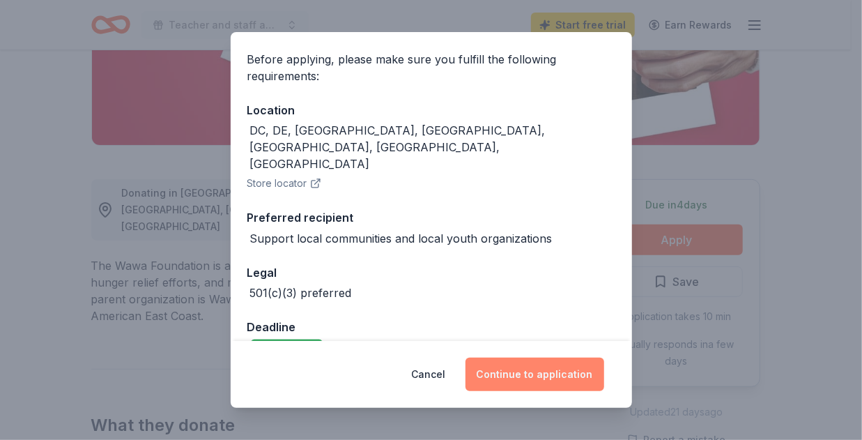
click at [543, 377] on button "Continue to application" at bounding box center [535, 374] width 139 height 33
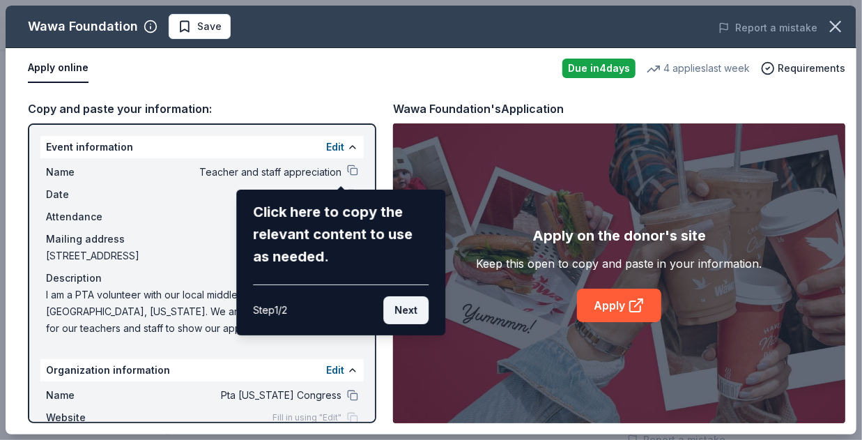
click at [401, 309] on button "Next" at bounding box center [405, 310] width 45 height 28
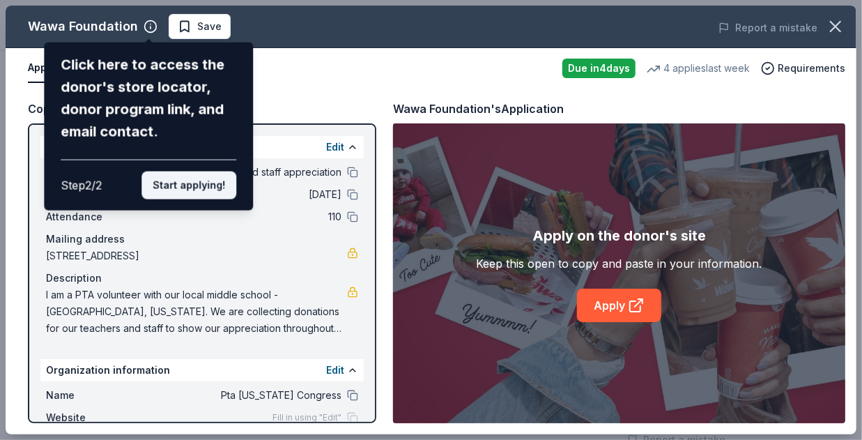
click at [212, 185] on button "Start applying!" at bounding box center [188, 185] width 95 height 28
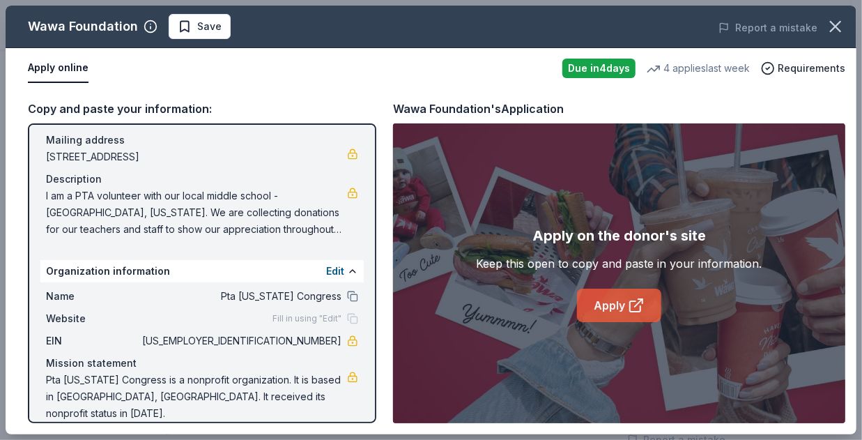
click at [606, 303] on link "Apply" at bounding box center [619, 305] width 84 height 33
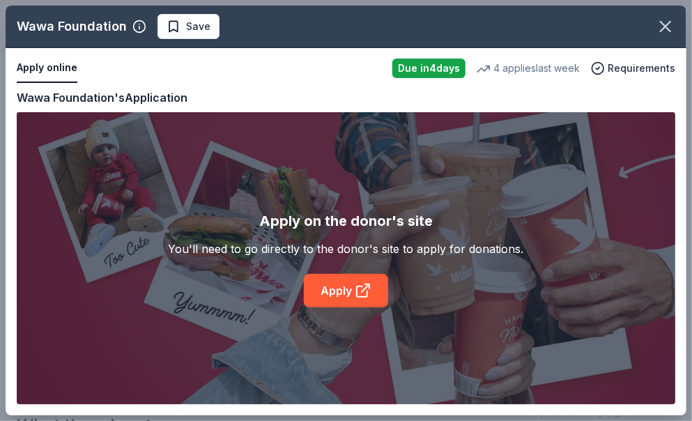
click at [220, 34] on div "Wawa Foundation Save" at bounding box center [325, 26] width 639 height 25
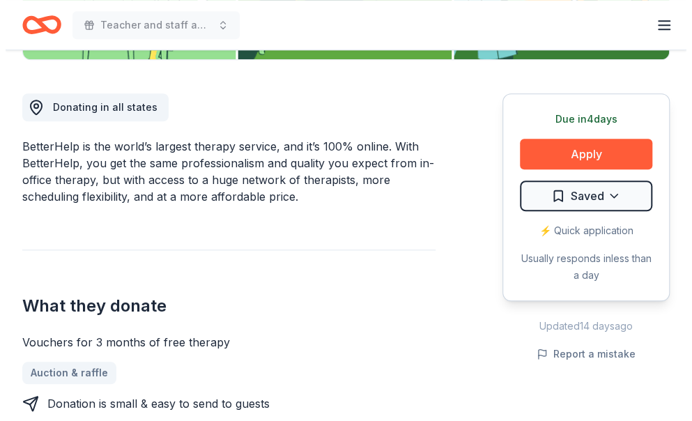
scroll to position [398, 0]
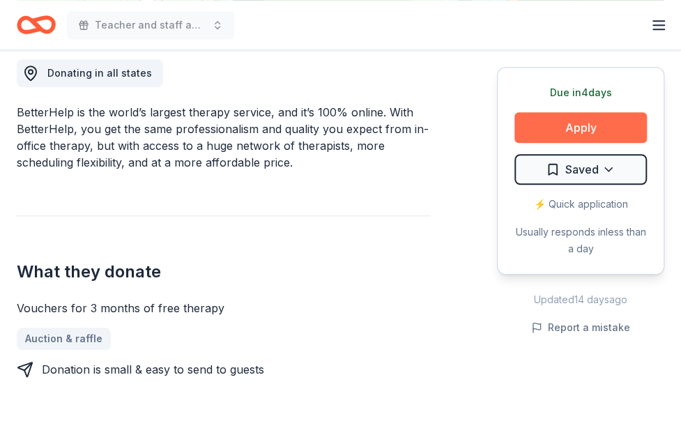
click at [583, 121] on button "Apply" at bounding box center [580, 127] width 132 height 31
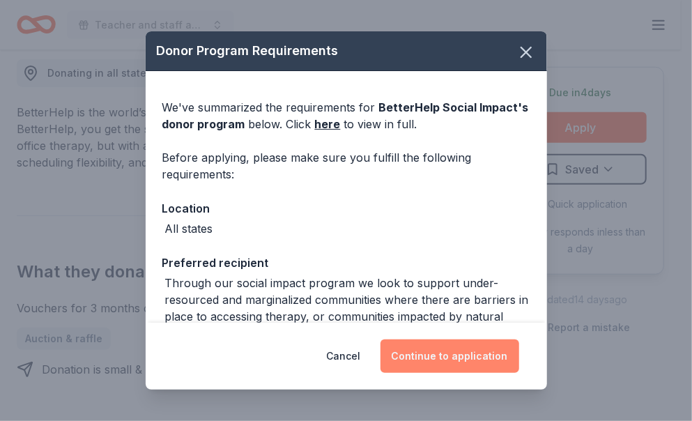
click at [454, 350] on button "Continue to application" at bounding box center [450, 355] width 139 height 33
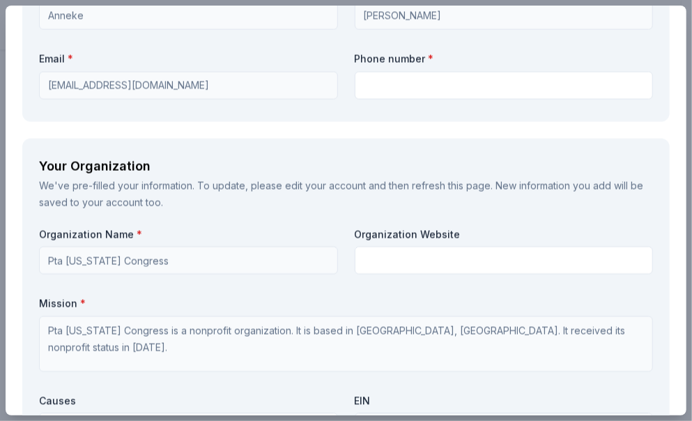
scroll to position [1241, 0]
